Goal: Complete application form

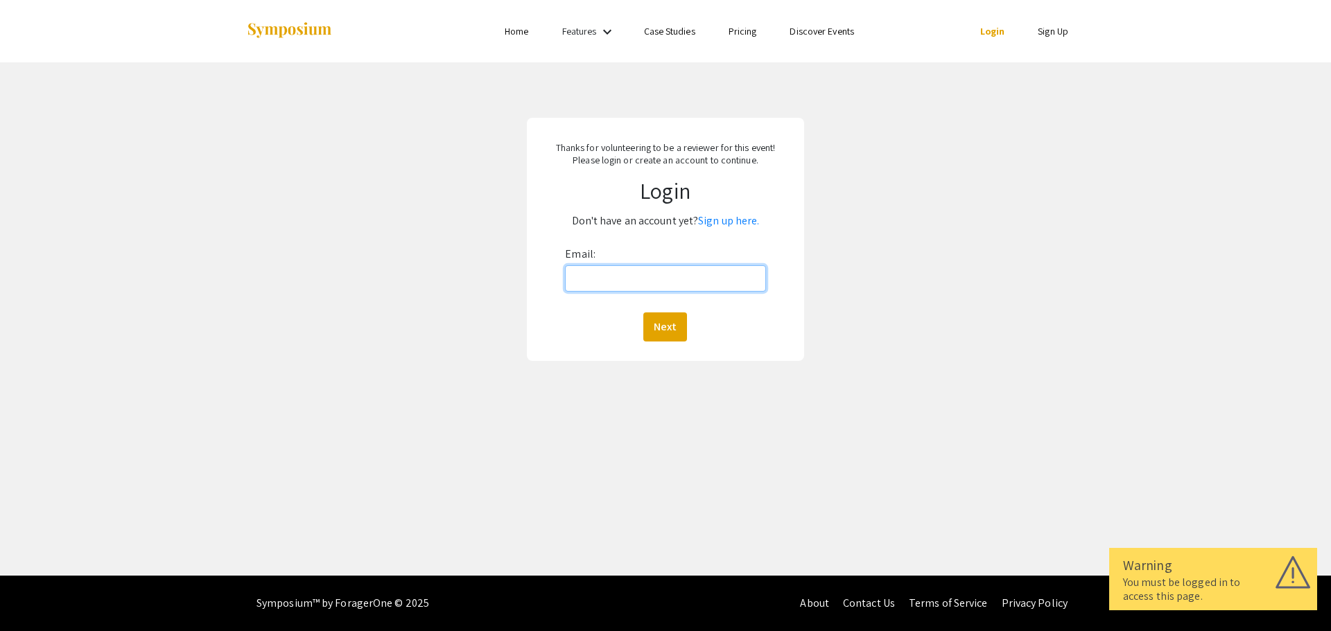
click at [629, 280] on input "Email:" at bounding box center [665, 278] width 200 height 26
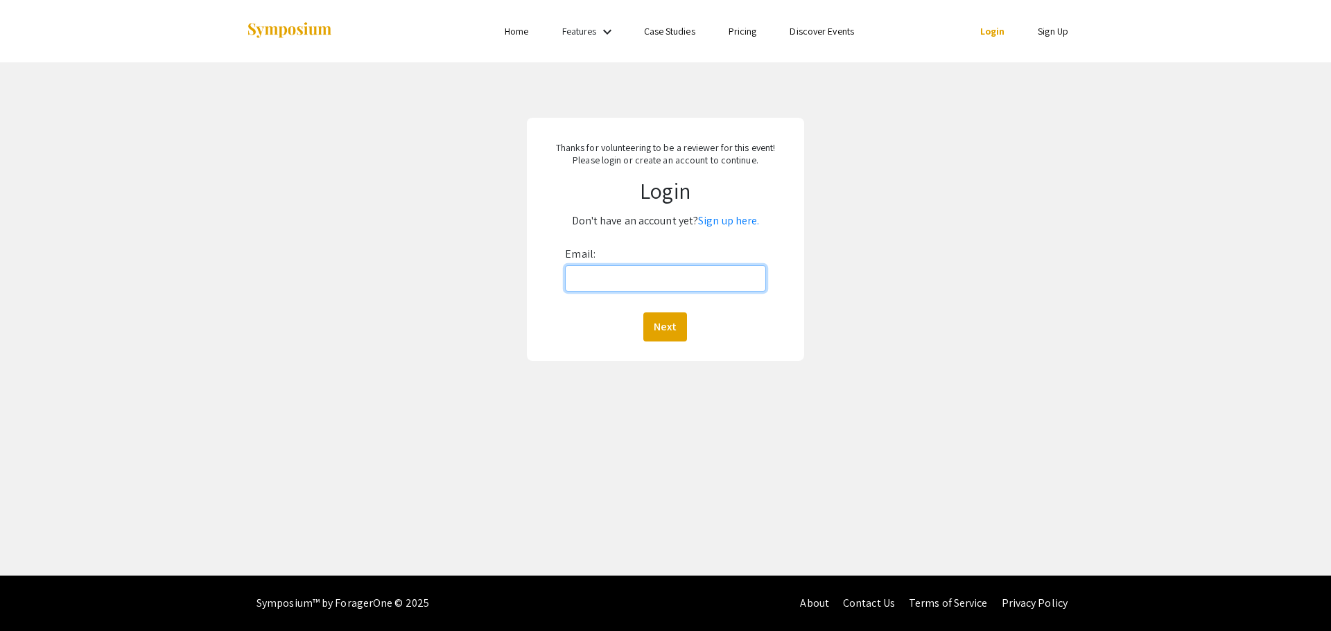
click at [585, 274] on input "Email:" at bounding box center [665, 278] width 200 height 26
type input "[EMAIL_ADDRESS][DOMAIN_NAME]"
click at [680, 335] on button "Next" at bounding box center [665, 327] width 44 height 29
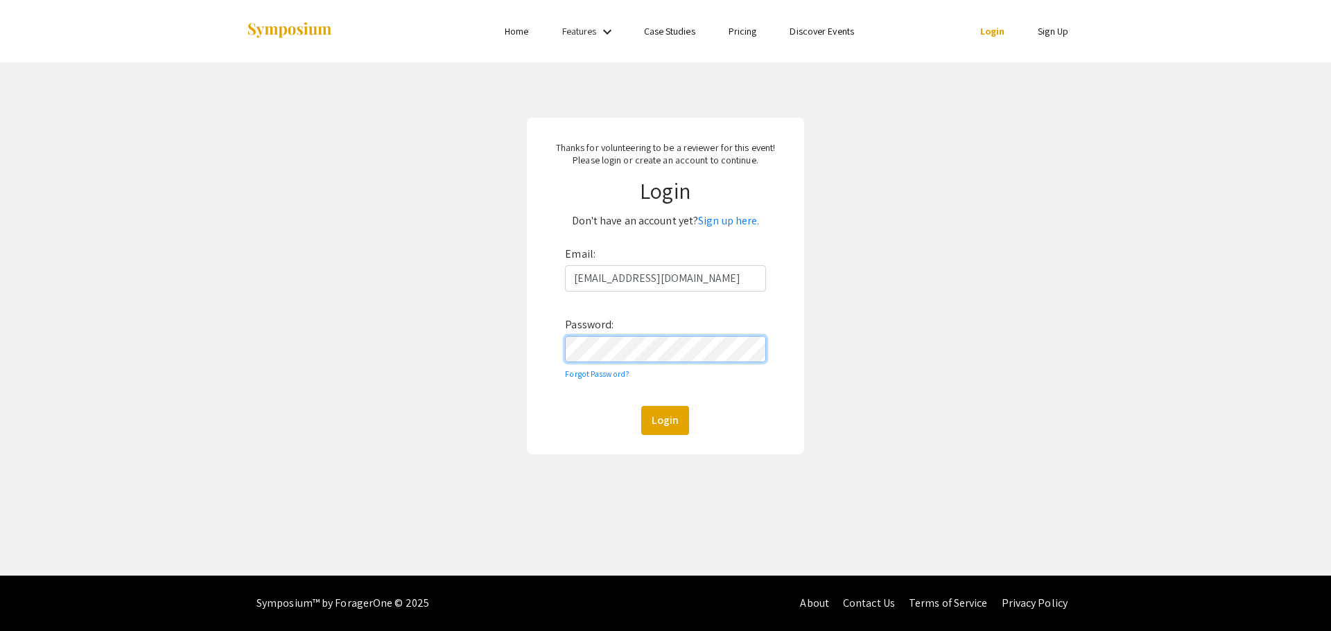
click at [641, 406] on button "Login" at bounding box center [665, 420] width 48 height 29
